Goal: Find specific page/section: Find specific page/section

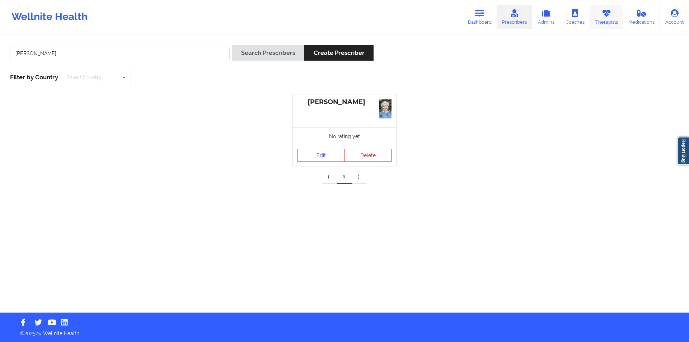
click at [607, 20] on link "Therapists" at bounding box center [606, 17] width 33 height 24
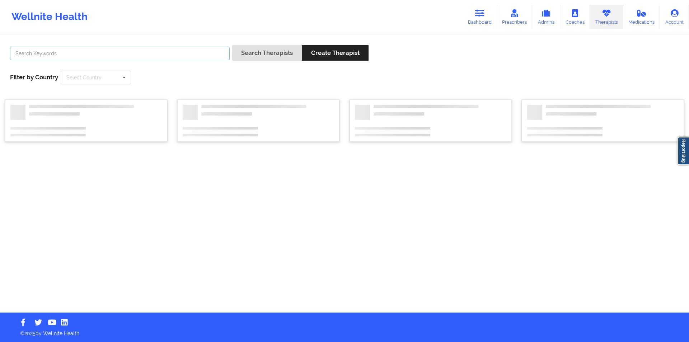
click at [197, 48] on input "text" at bounding box center [120, 54] width 220 height 14
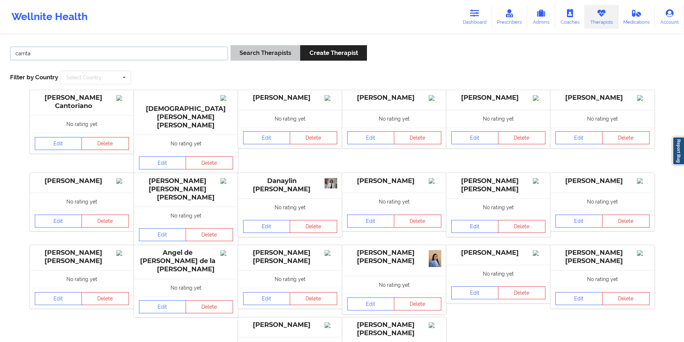
type input "carrita"
click at [266, 52] on button "Search Therapists" at bounding box center [265, 52] width 70 height 15
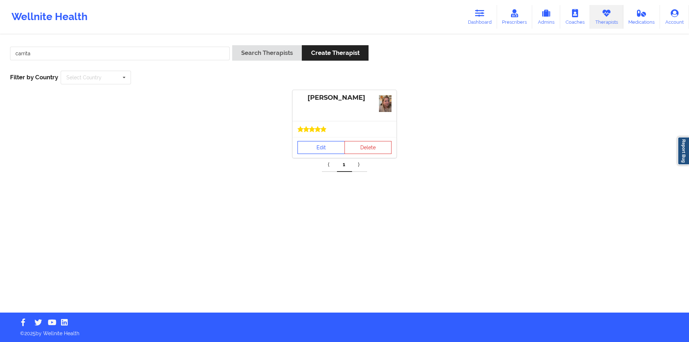
click at [320, 149] on link "Edit" at bounding box center [320, 147] width 47 height 13
